Goal: Task Accomplishment & Management: Manage account settings

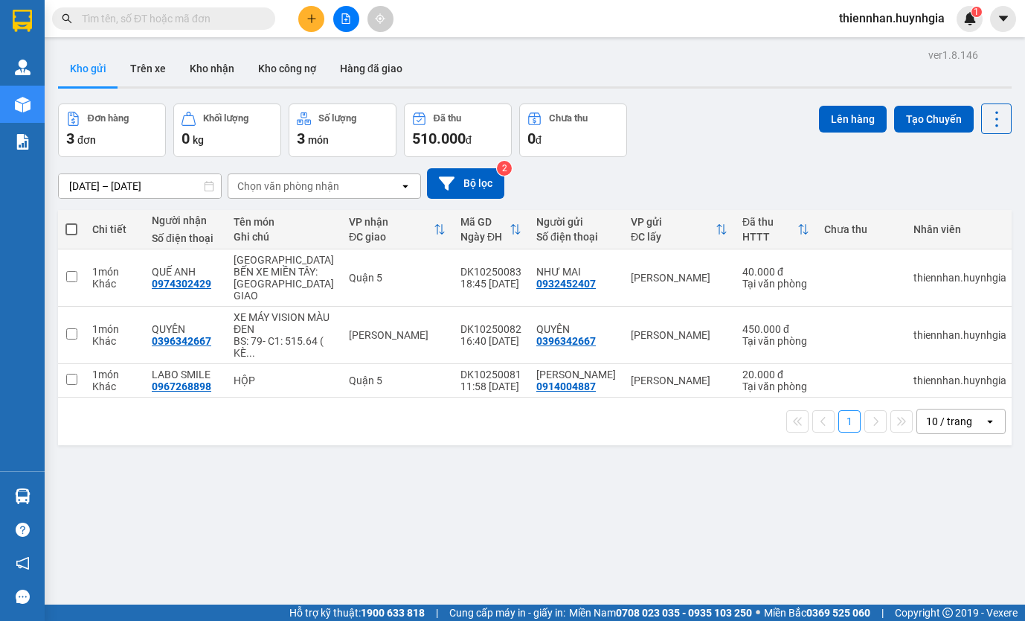
drag, startPoint x: 880, startPoint y: 19, endPoint x: 880, endPoint y: 28, distance: 9.0
click at [880, 19] on span "thiennhan.huynhgia" at bounding box center [892, 18] width 129 height 19
click at [879, 45] on span "Đăng xuất" at bounding box center [898, 46] width 99 height 16
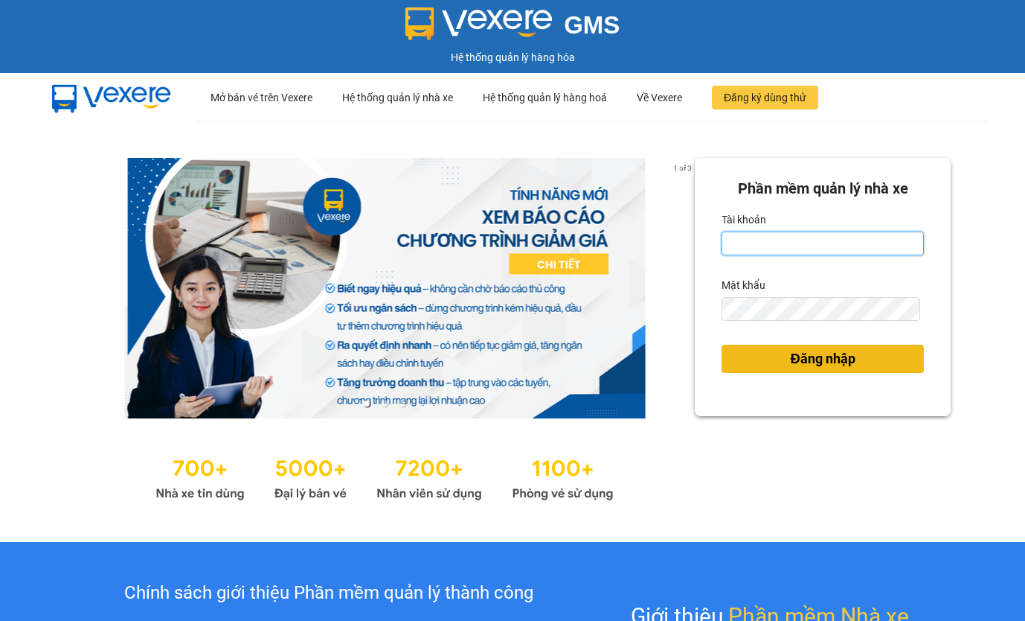
type input "thiennhan.huynhgia"
click at [825, 356] on span "Đăng nhập" at bounding box center [823, 358] width 65 height 21
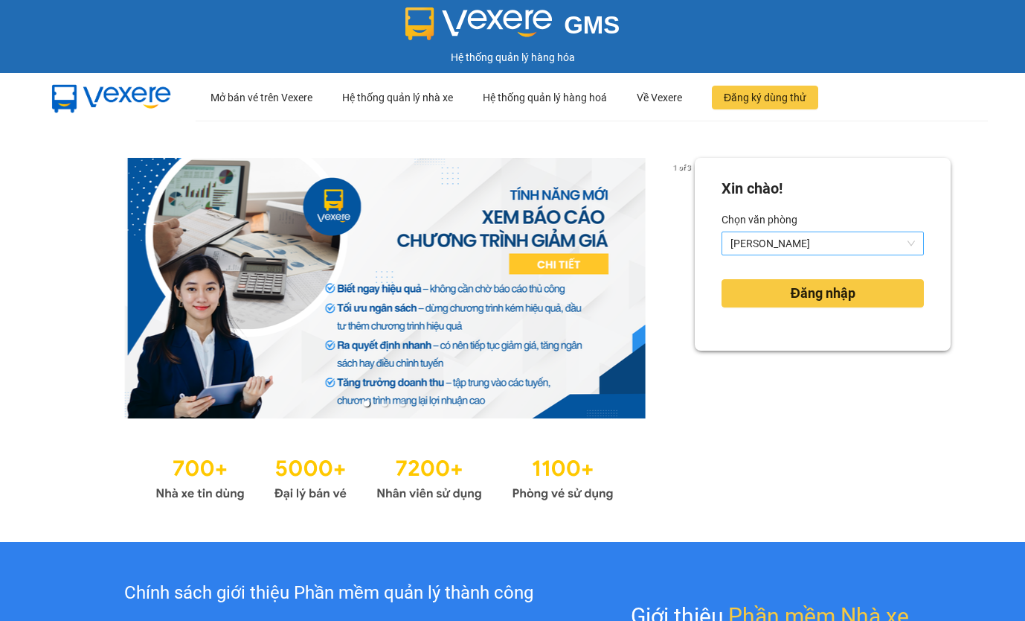
click at [766, 246] on span "Diên Khánh" at bounding box center [823, 243] width 185 height 22
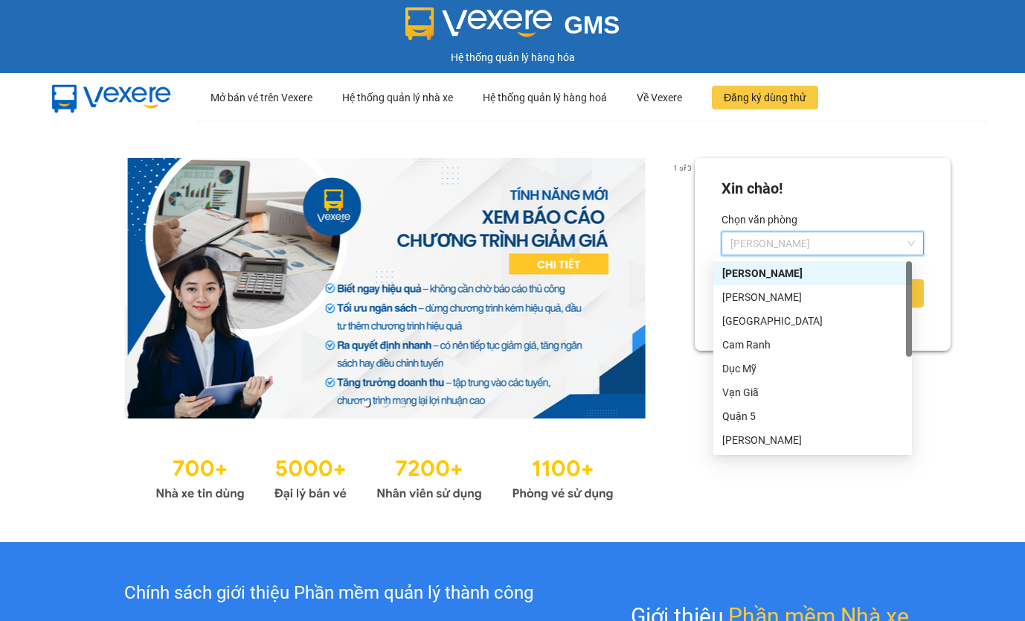
click at [766, 269] on div "Diên Khánh" at bounding box center [813, 273] width 181 height 16
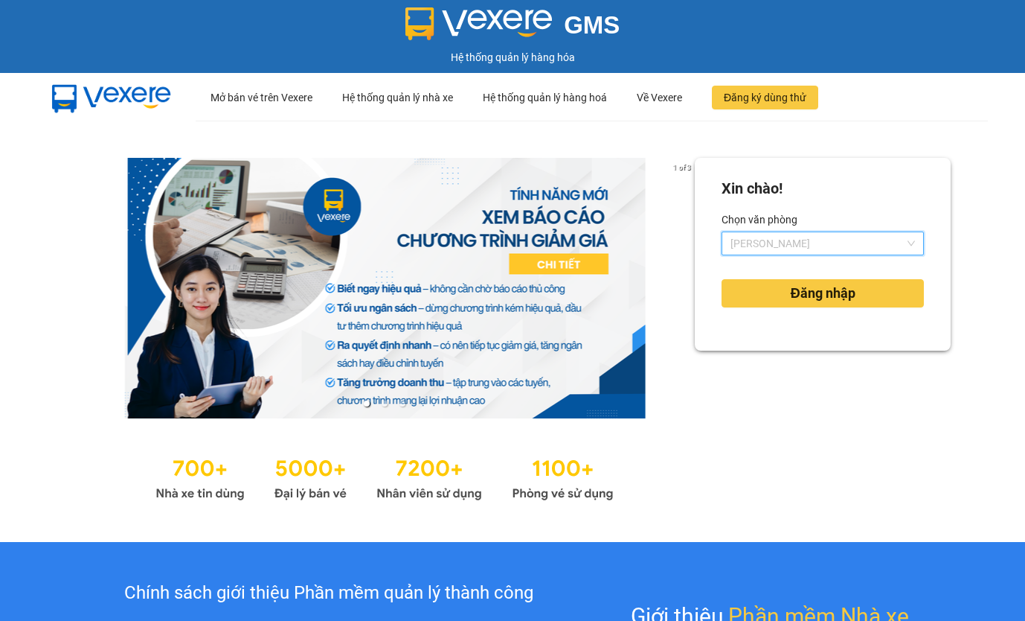
click at [769, 246] on span "Diên Khánh" at bounding box center [823, 243] width 185 height 22
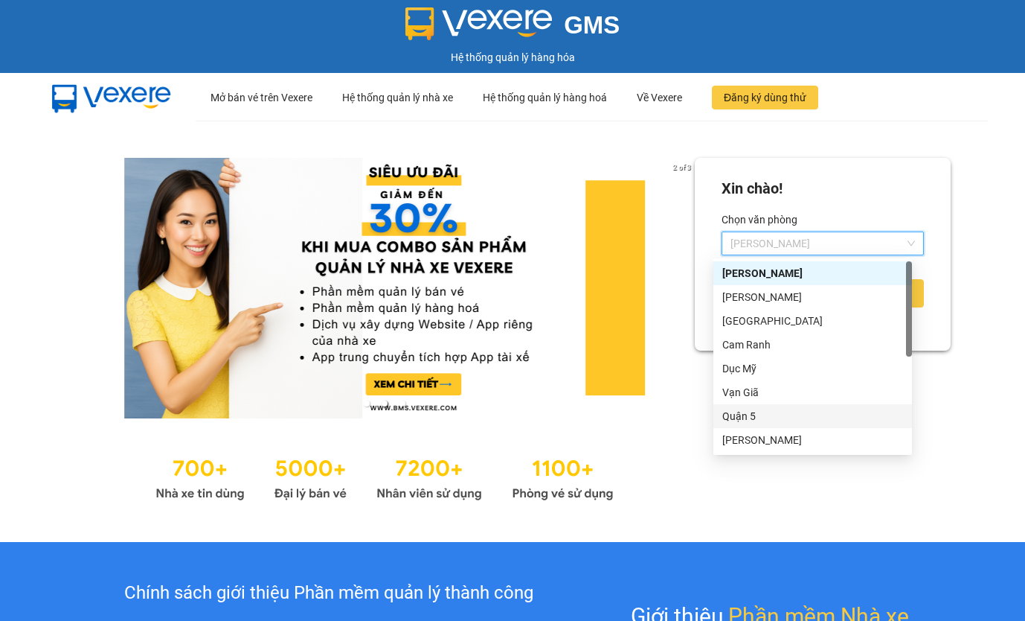
click at [760, 412] on div "Quận 5" at bounding box center [813, 416] width 181 height 16
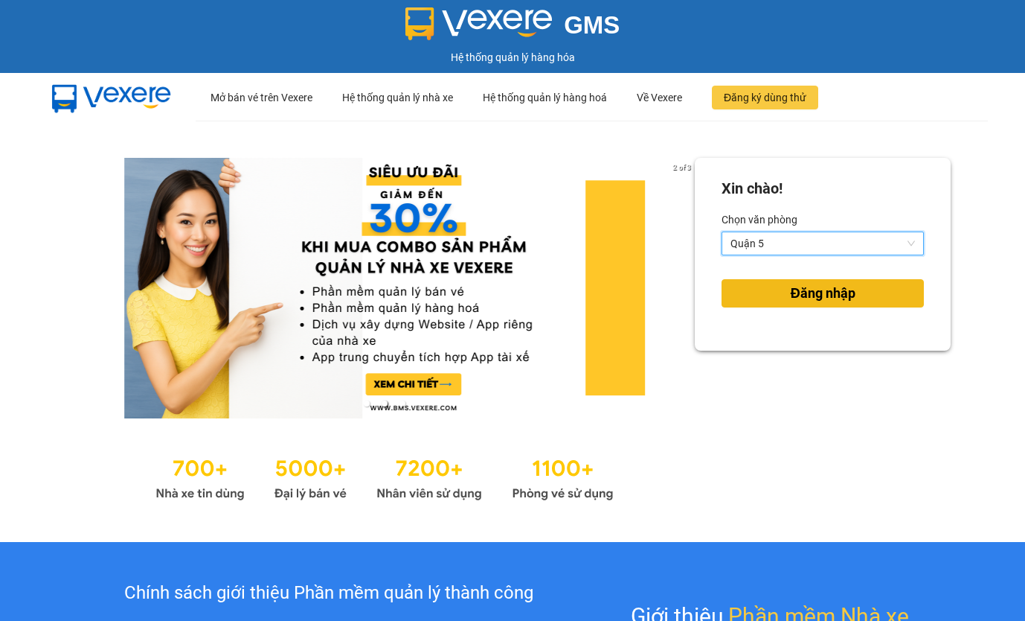
click at [801, 298] on span "Đăng nhập" at bounding box center [823, 293] width 65 height 21
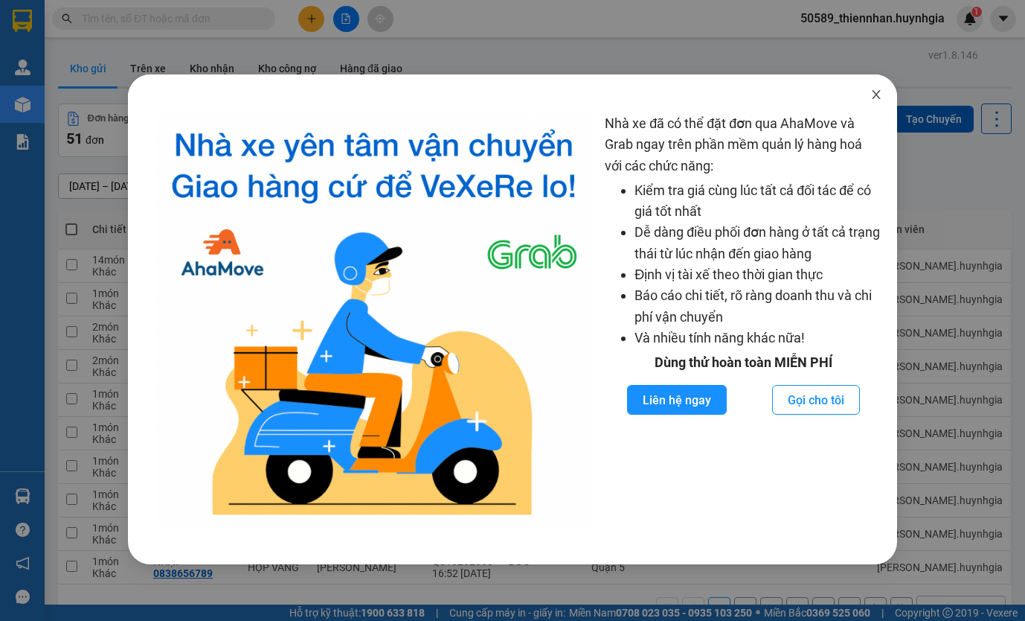
click at [875, 87] on span "Close" at bounding box center [877, 95] width 42 height 42
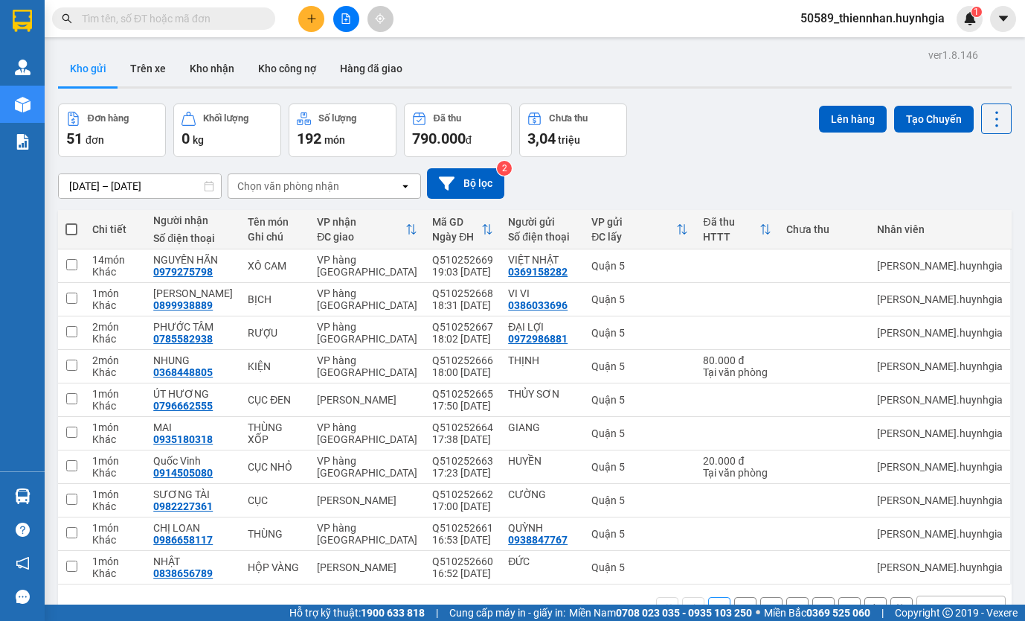
click at [401, 189] on icon "open" at bounding box center [406, 186] width 12 height 12
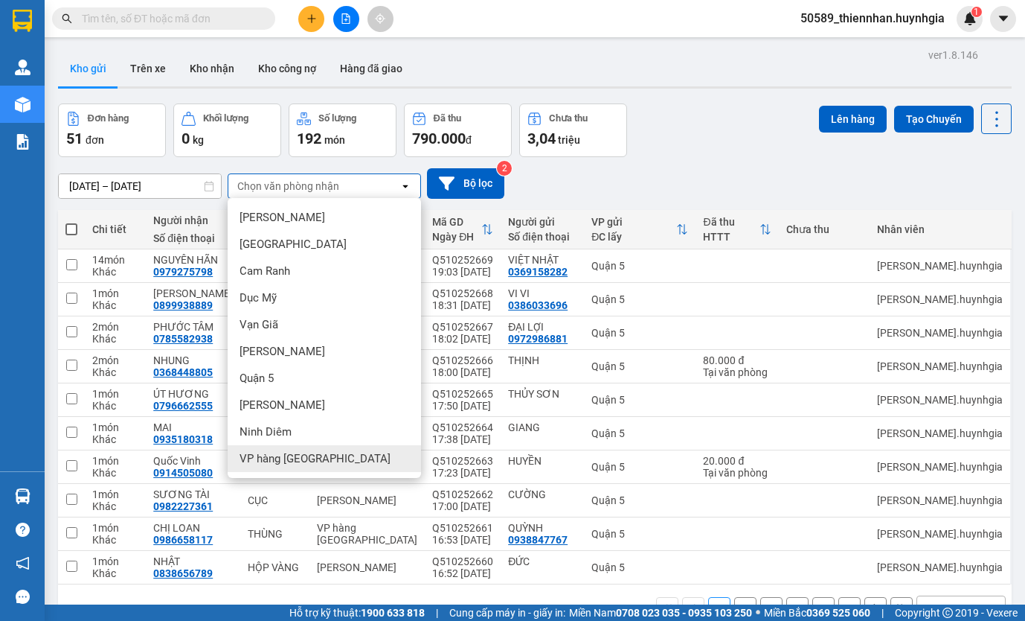
drag, startPoint x: 272, startPoint y: 461, endPoint x: 275, endPoint y: 452, distance: 9.4
click at [272, 462] on span "VP hàng Nha Trang" at bounding box center [315, 458] width 151 height 15
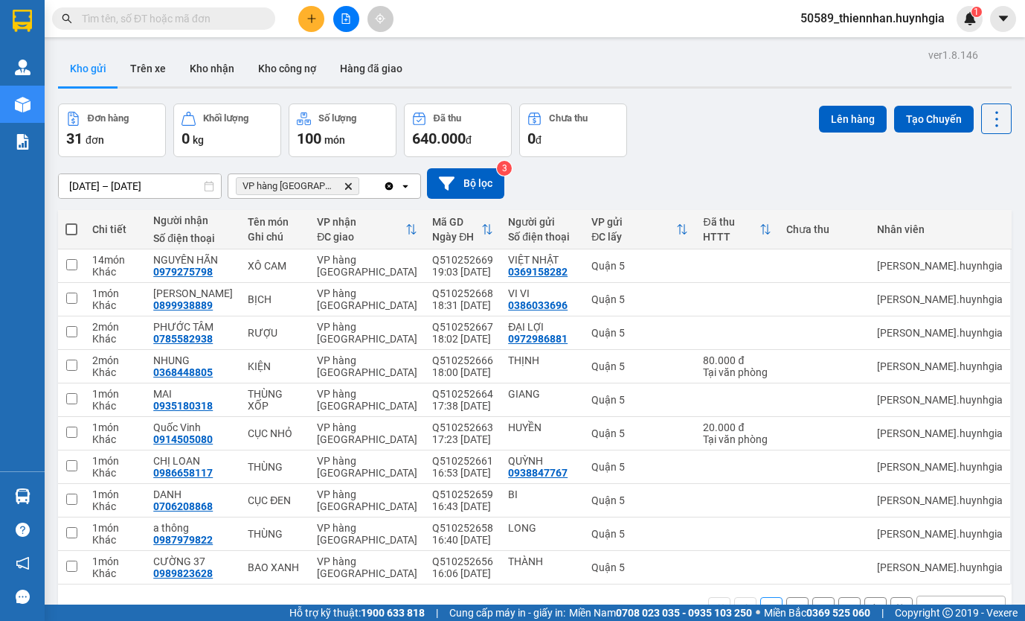
click at [411, 185] on icon "open" at bounding box center [406, 186] width 12 height 12
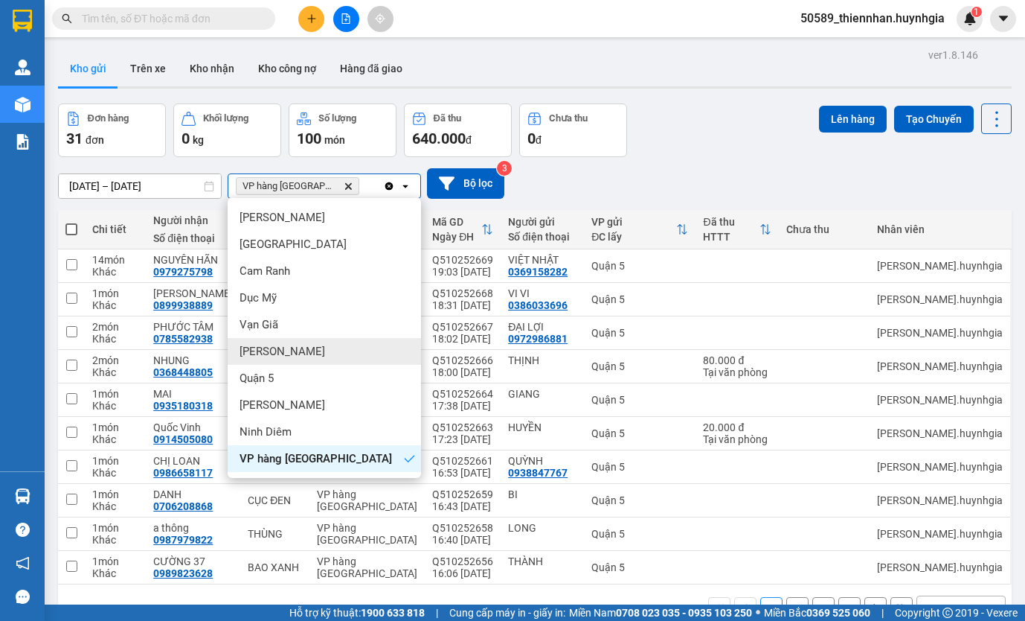
click at [287, 352] on span "[PERSON_NAME]" at bounding box center [283, 351] width 86 height 15
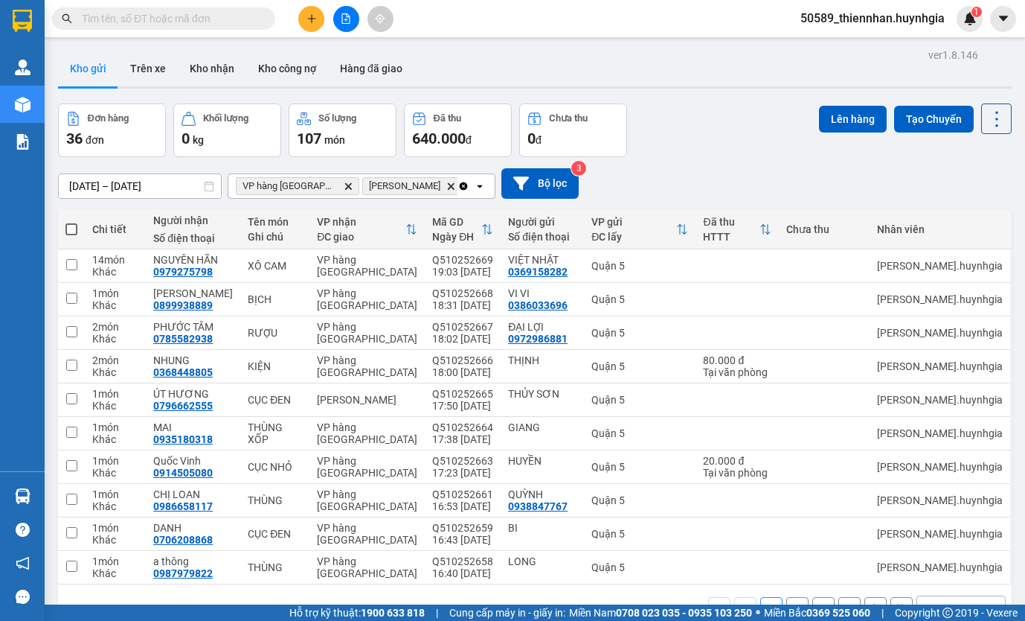
click at [939, 18] on span "50589_thiennhan.huynhgia" at bounding box center [873, 18] width 168 height 19
click at [867, 48] on span "Đăng xuất" at bounding box center [879, 46] width 137 height 16
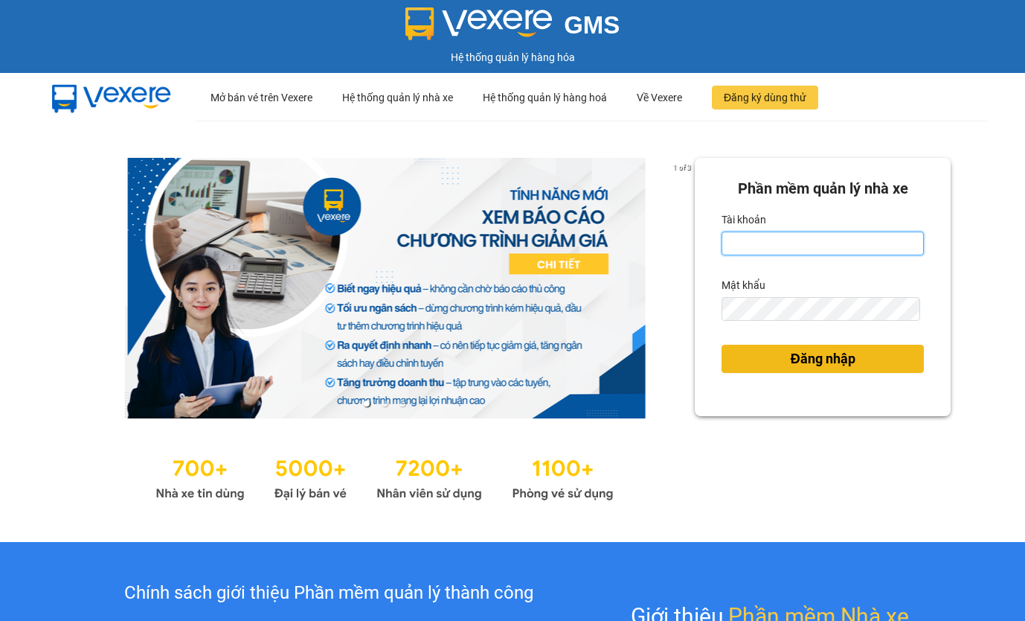
type input "thiennhan.huynhgia"
click at [849, 353] on button "Đăng nhập" at bounding box center [823, 359] width 202 height 28
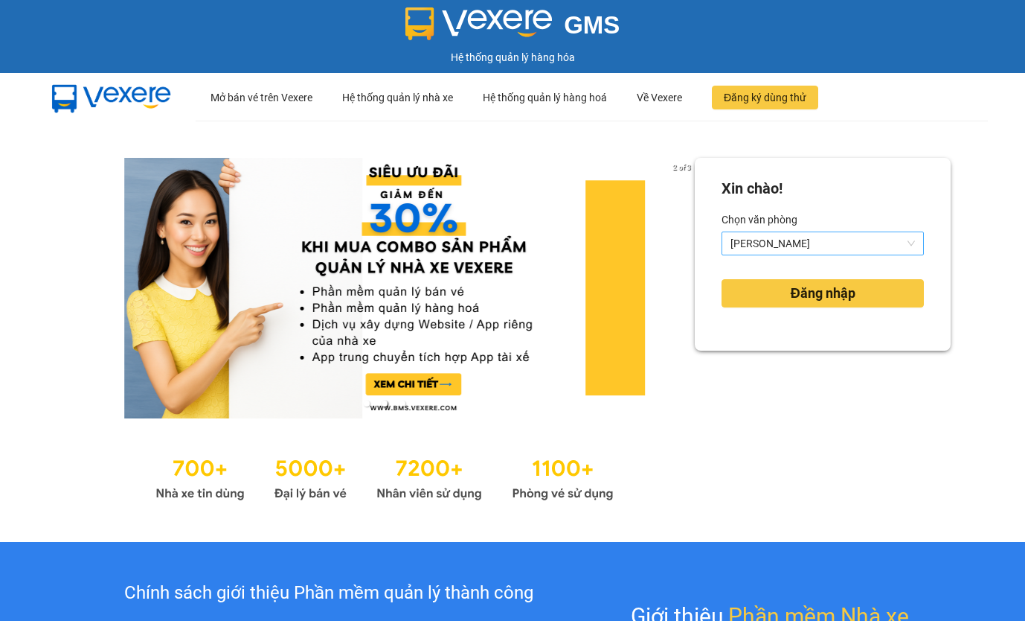
drag, startPoint x: 807, startPoint y: 235, endPoint x: 802, endPoint y: 241, distance: 7.9
click at [804, 239] on span "[PERSON_NAME]" at bounding box center [823, 243] width 185 height 22
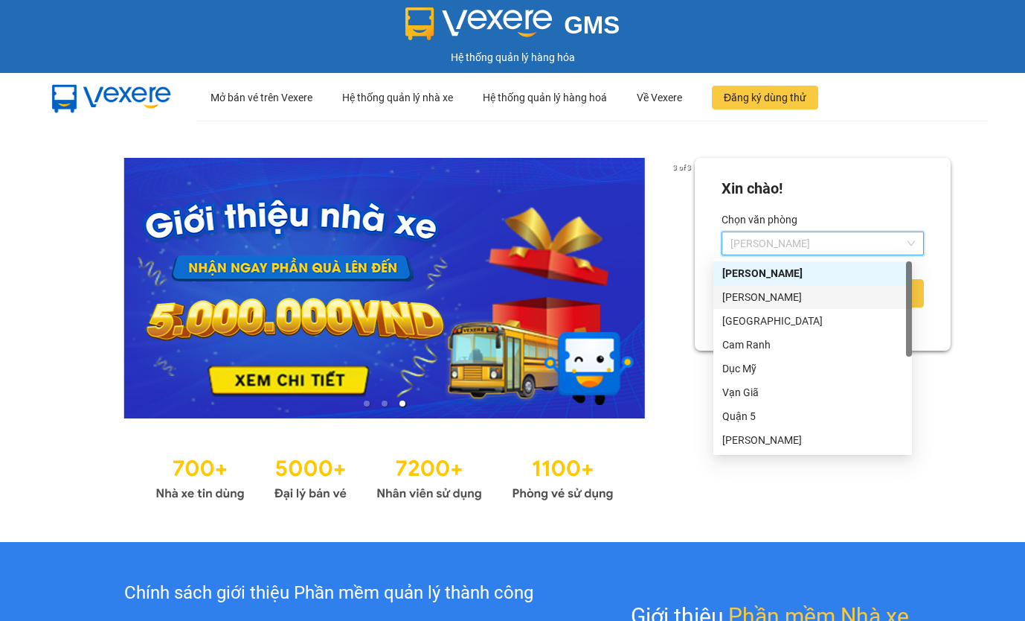
click at [769, 303] on div "[PERSON_NAME]" at bounding box center [813, 297] width 181 height 16
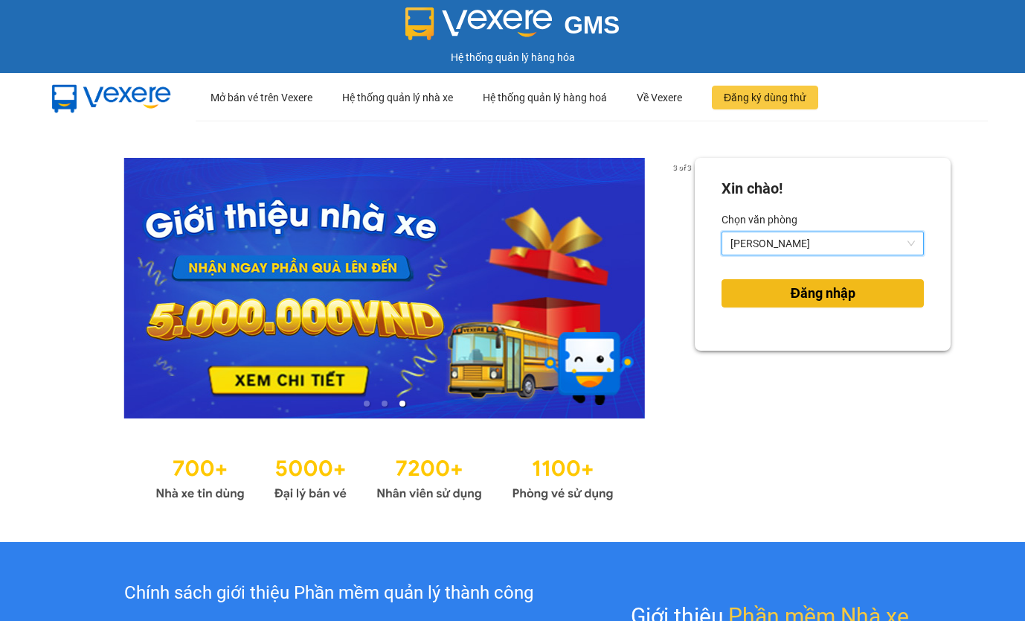
click at [774, 304] on button "Đăng nhập" at bounding box center [823, 293] width 202 height 28
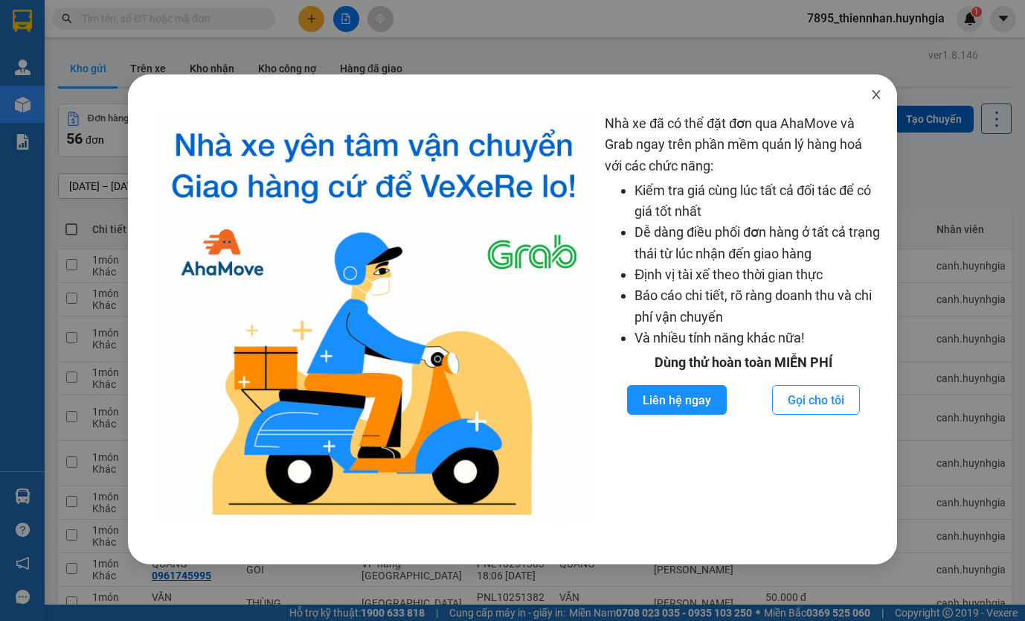
click at [879, 98] on icon "close" at bounding box center [876, 94] width 8 height 9
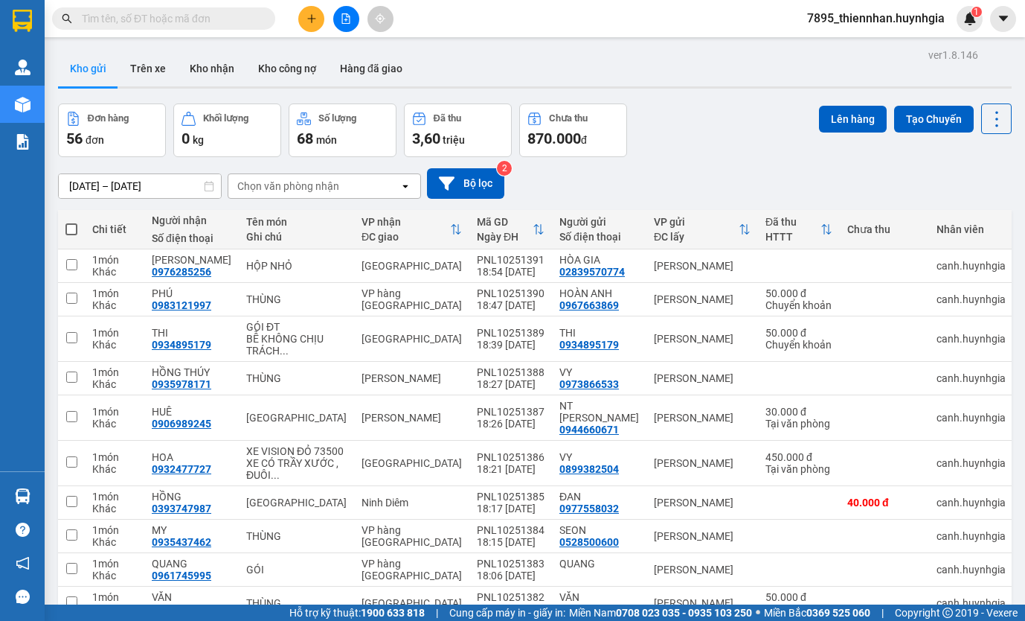
click at [314, 180] on div "Chọn văn phòng nhận" at bounding box center [288, 186] width 102 height 15
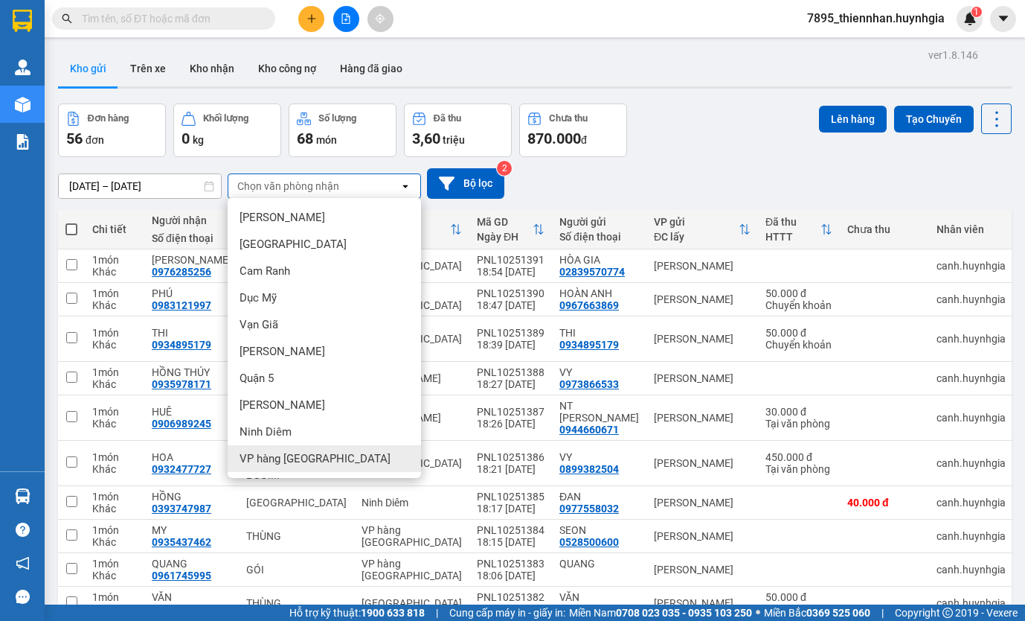
click at [321, 459] on span "VP hàng [GEOGRAPHIC_DATA]" at bounding box center [315, 458] width 151 height 15
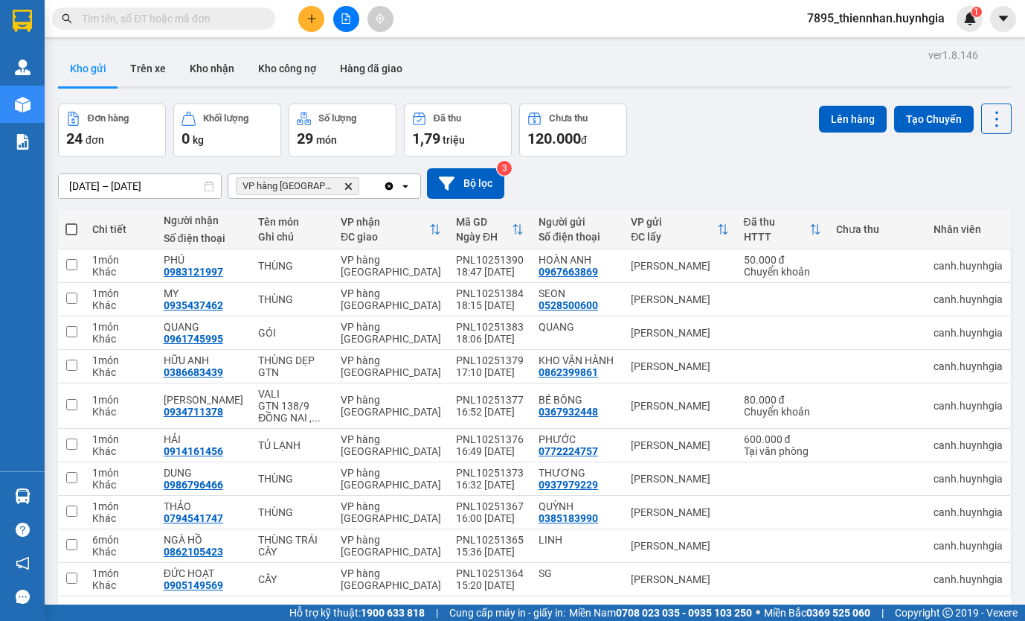
click at [407, 182] on icon "open" at bounding box center [406, 186] width 12 height 12
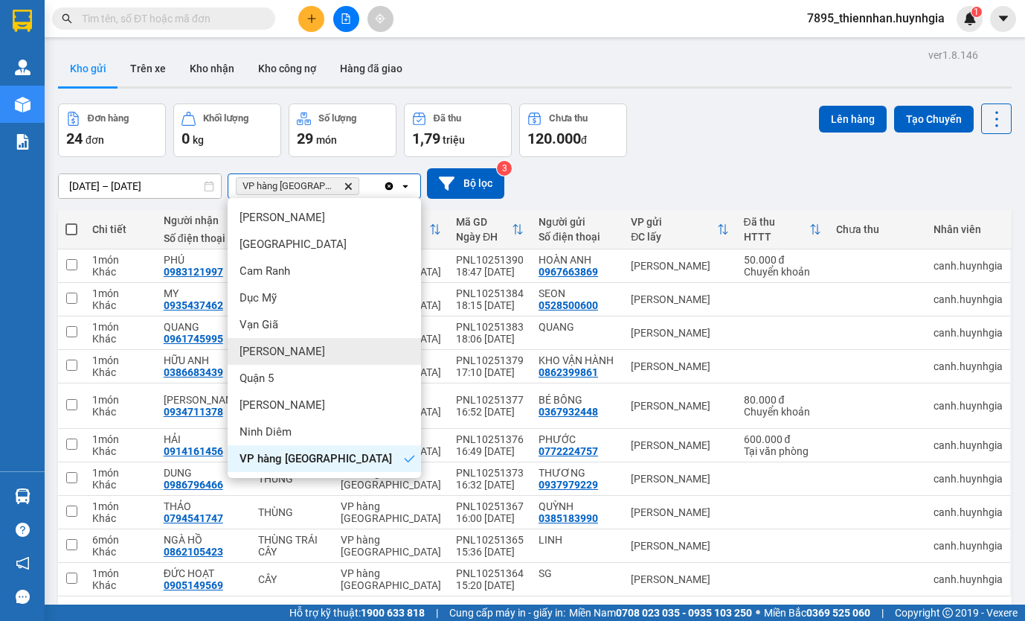
click at [289, 352] on span "[PERSON_NAME]" at bounding box center [283, 351] width 86 height 15
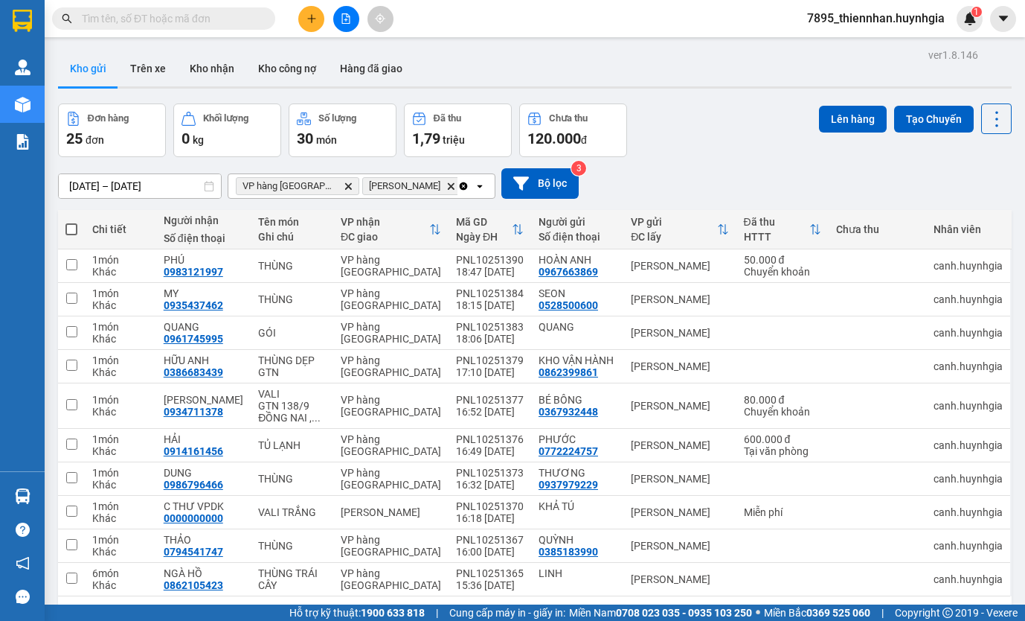
click at [647, 132] on div "Đơn hàng 25 đơn Khối lượng 0 kg Số lượng 30 món Đã thu 1,79 triệu Chưa thu 120.…" at bounding box center [535, 130] width 954 height 54
